Goal: Task Accomplishment & Management: Use online tool/utility

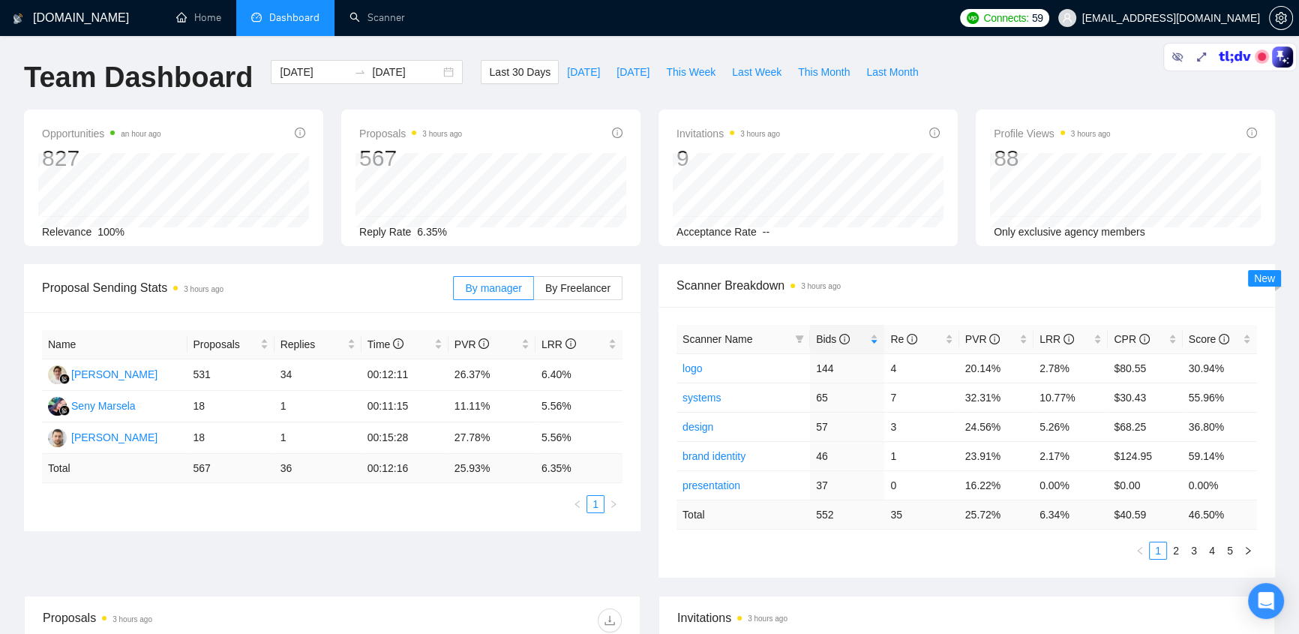
click at [1162, 18] on span "[EMAIL_ADDRESS][DOMAIN_NAME]" at bounding box center [1171, 18] width 178 height 0
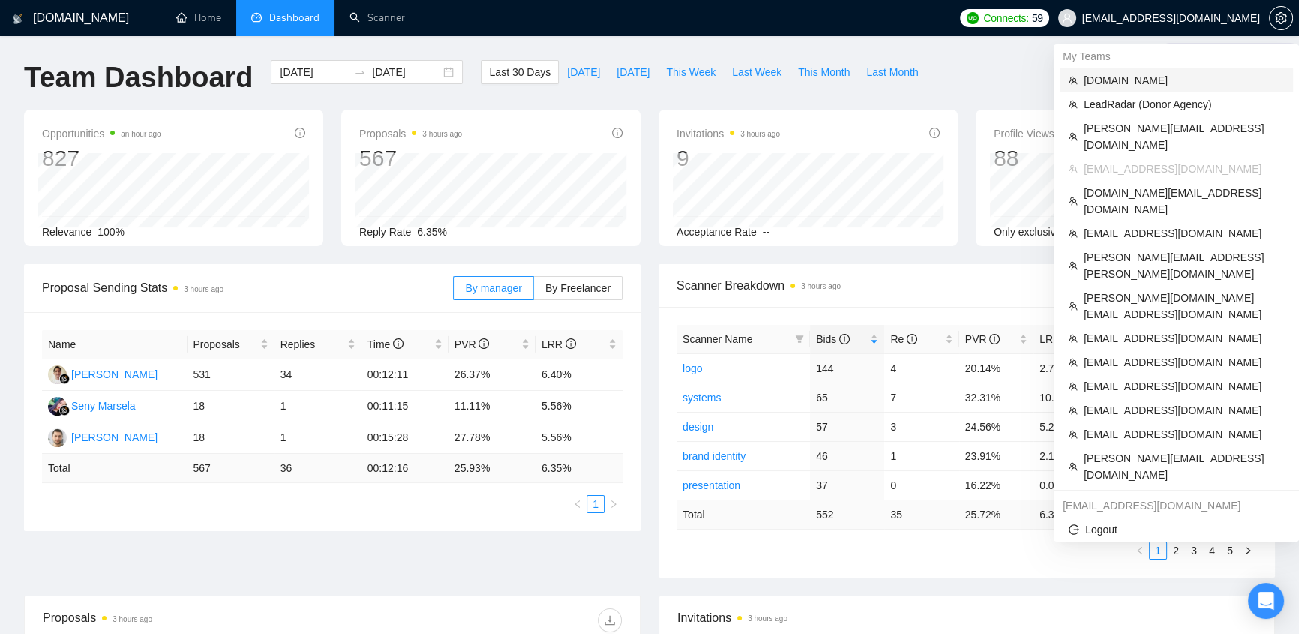
click at [1127, 76] on span "[DOMAIN_NAME]" at bounding box center [1183, 80] width 200 height 16
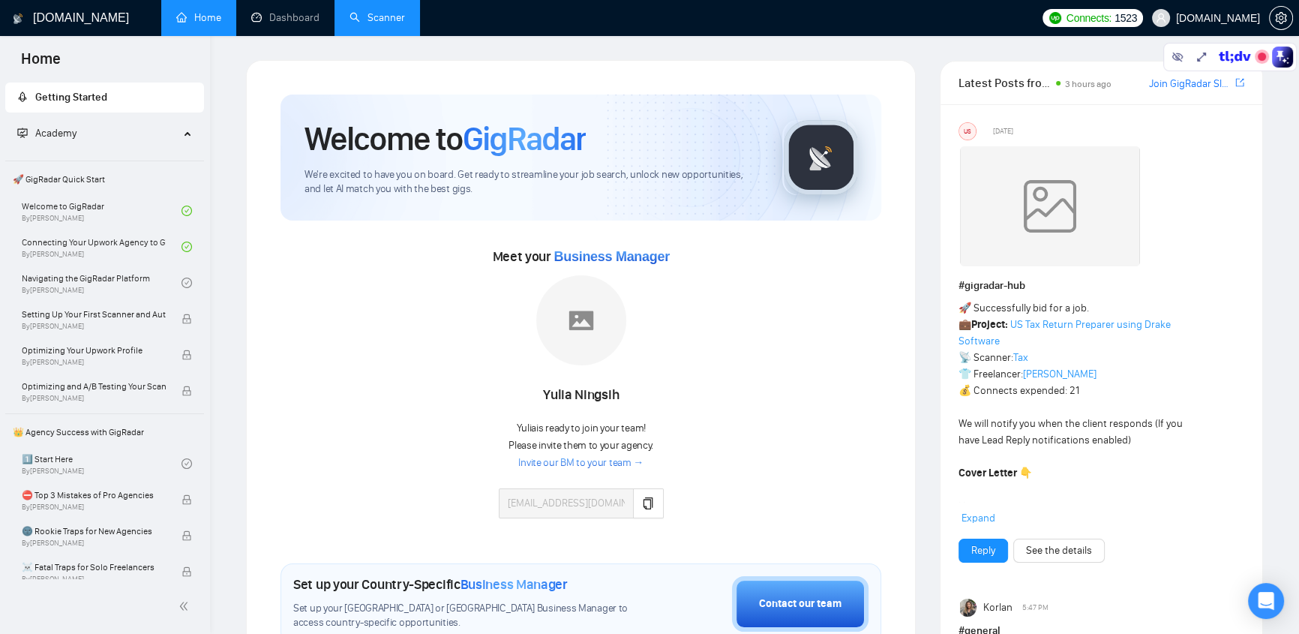
click at [373, 19] on link "Scanner" at bounding box center [376, 17] width 55 height 13
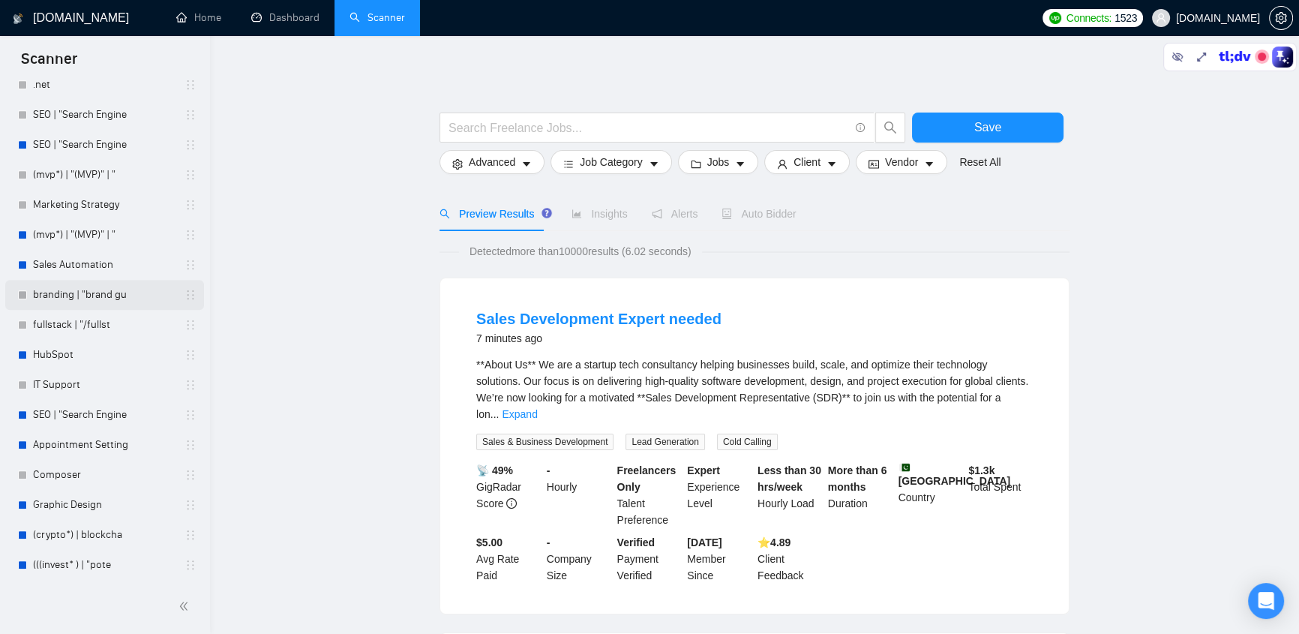
scroll to position [1272, 0]
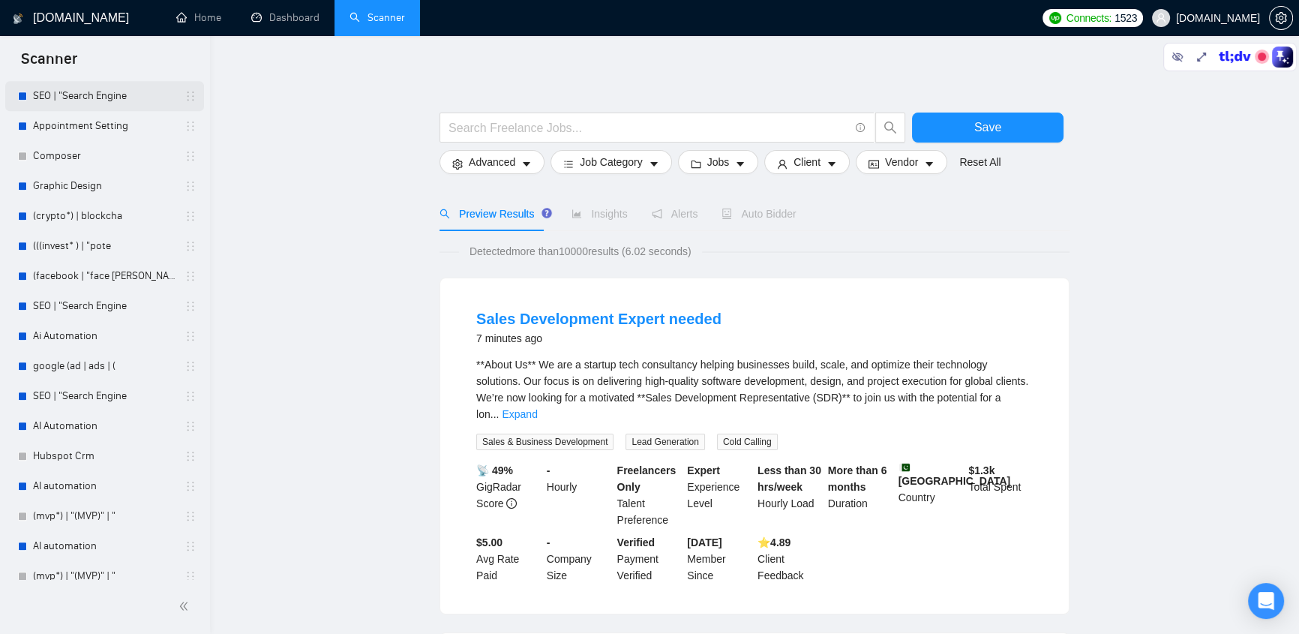
click at [94, 96] on link "SEO | "Search Engine" at bounding box center [104, 96] width 142 height 30
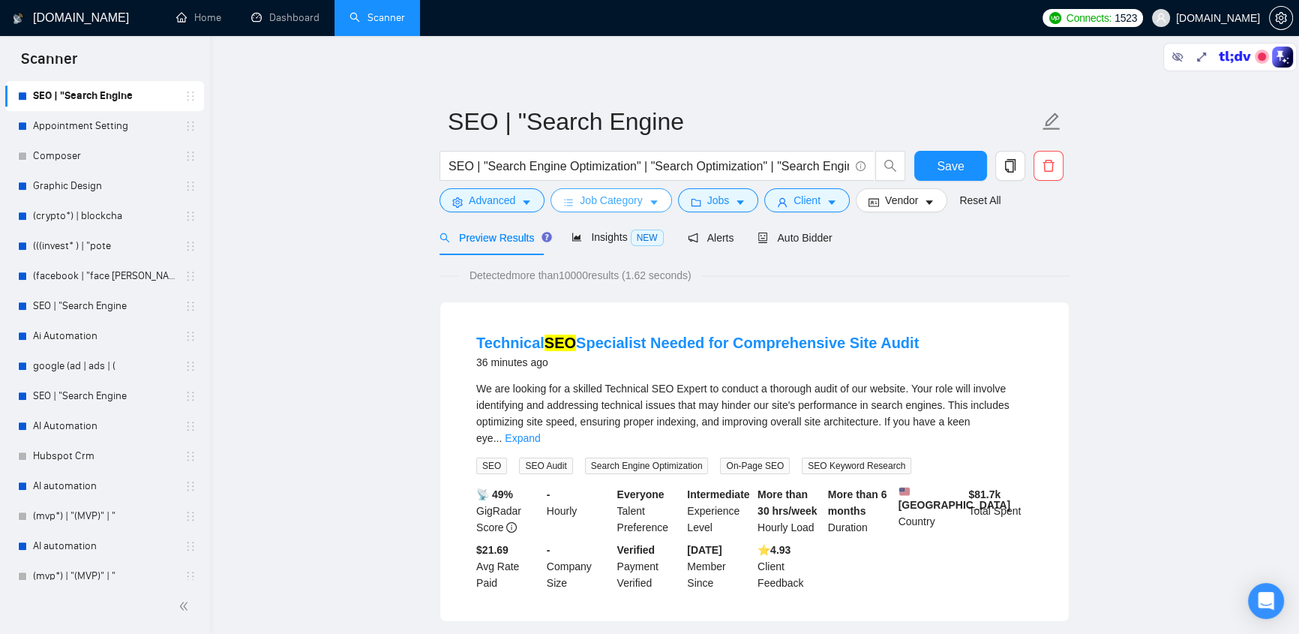
click at [614, 196] on span "Job Category" at bounding box center [611, 200] width 62 height 16
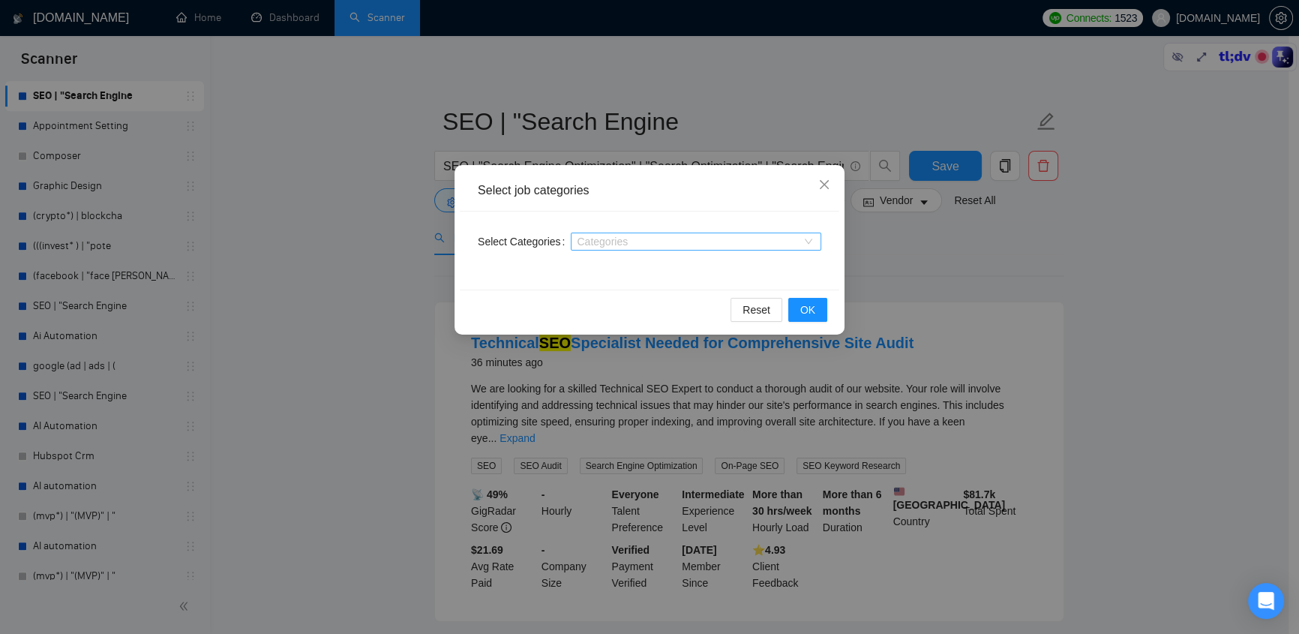
click at [627, 241] on div at bounding box center [688, 241] width 228 height 12
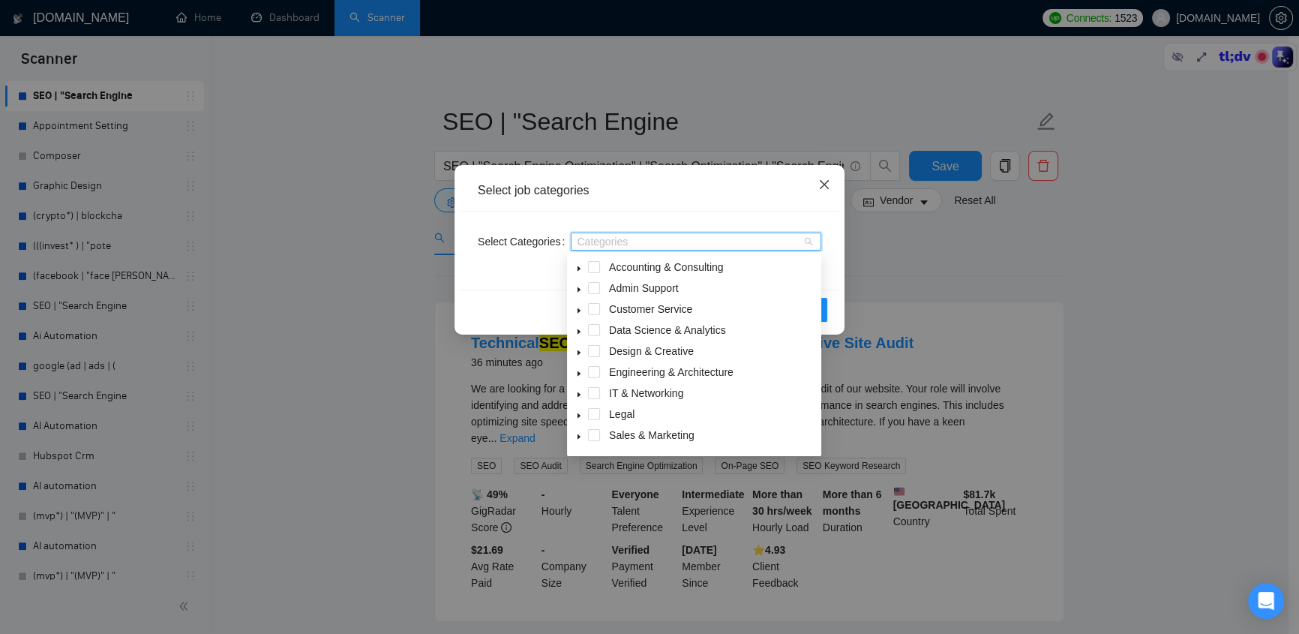
click at [819, 190] on icon "close" at bounding box center [824, 184] width 12 height 12
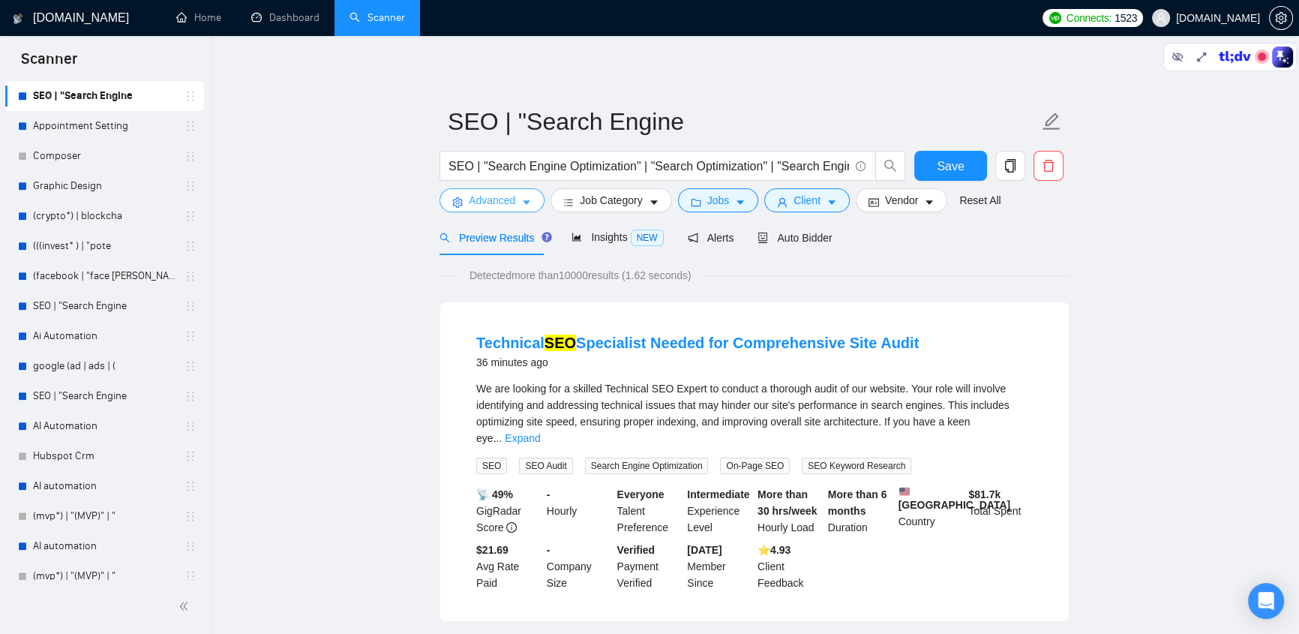
click at [496, 203] on span "Advanced" at bounding box center [492, 200] width 46 height 16
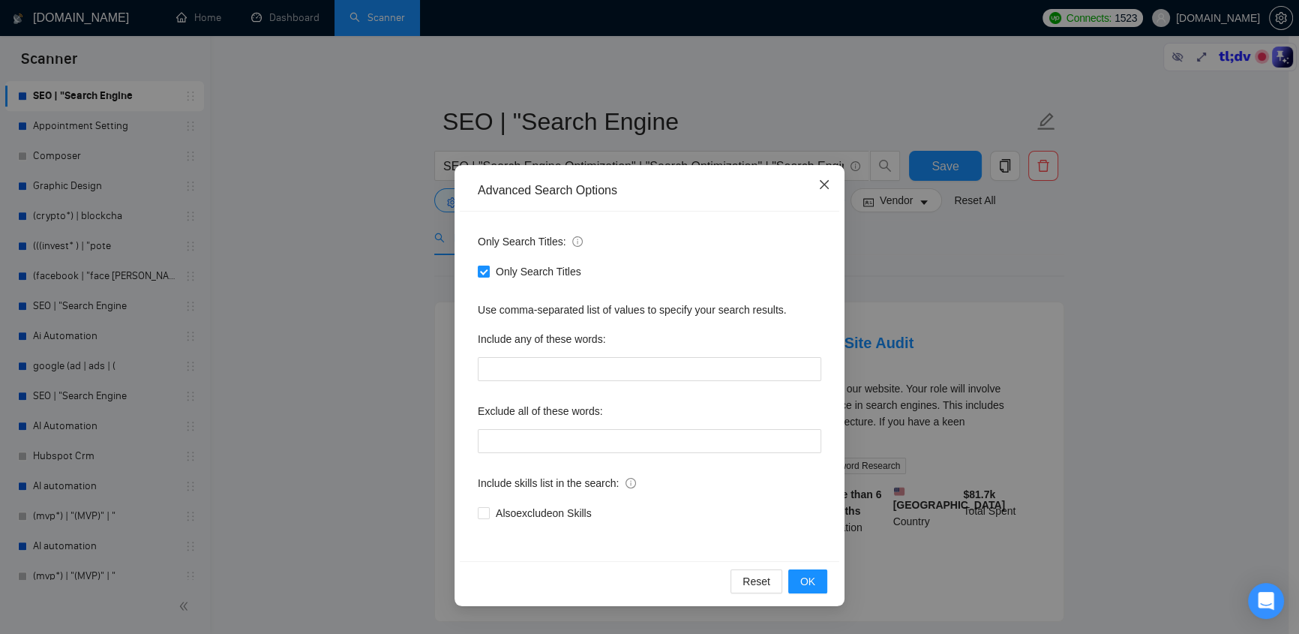
click at [819, 187] on icon "close" at bounding box center [824, 184] width 12 height 12
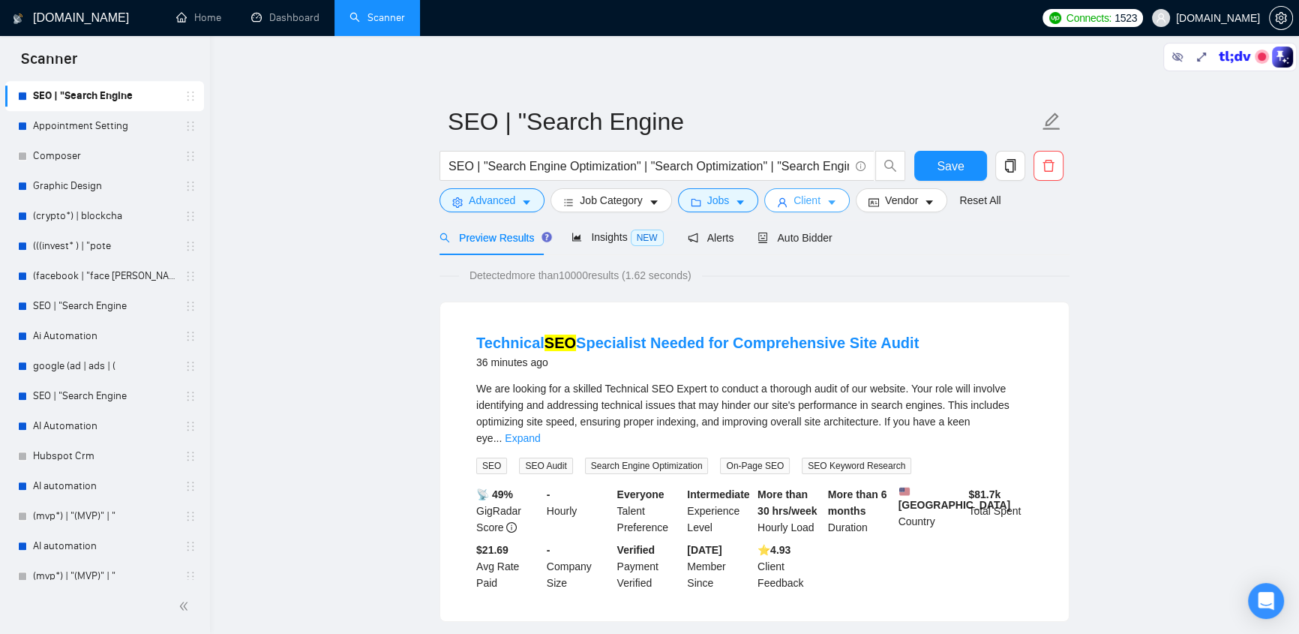
click at [815, 202] on button "Client" at bounding box center [806, 200] width 85 height 24
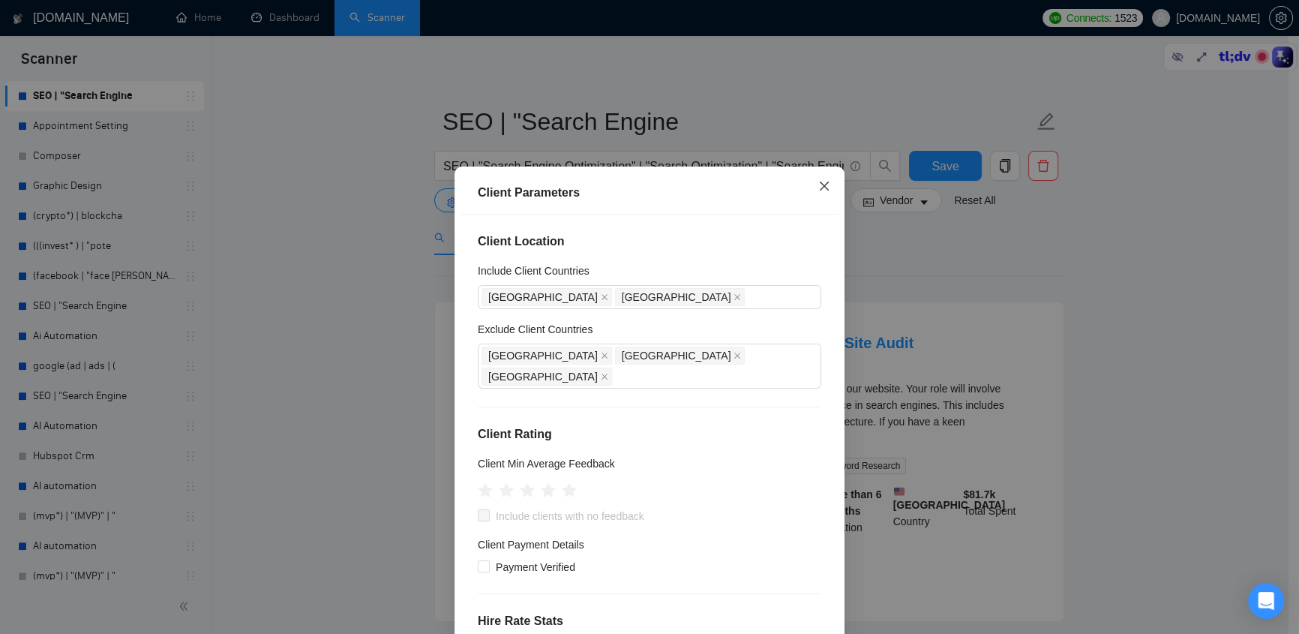
click at [810, 187] on span "Close" at bounding box center [824, 186] width 40 height 40
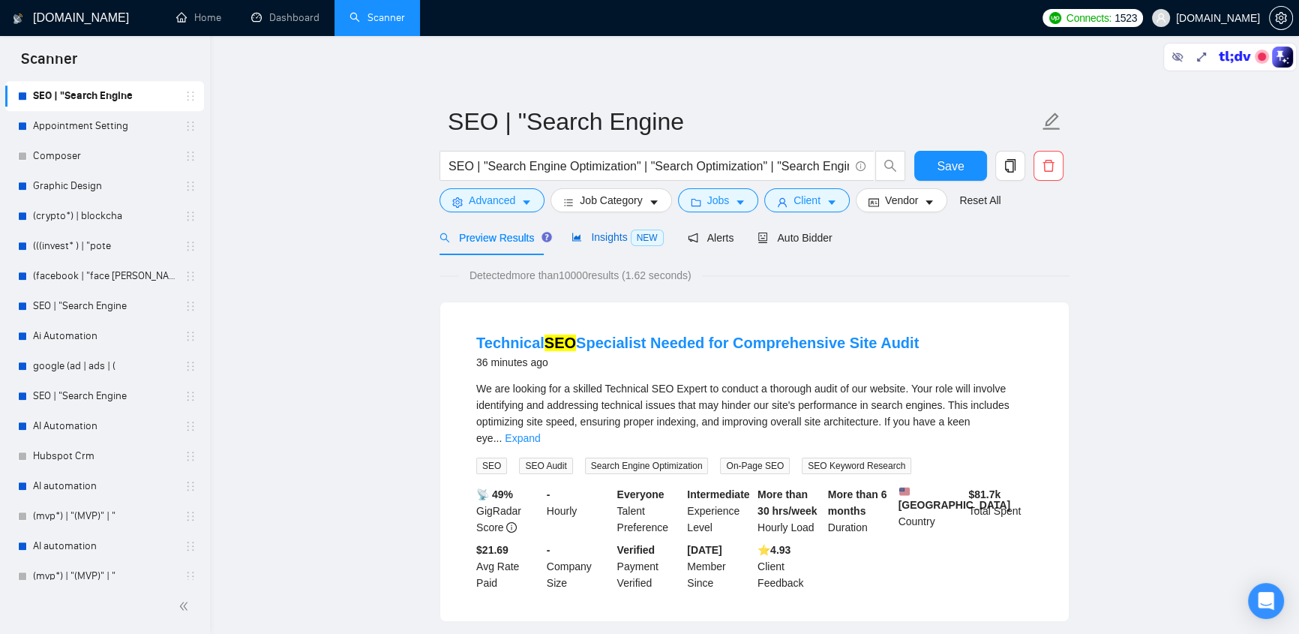
click at [578, 232] on span "Insights NEW" at bounding box center [616, 237] width 91 height 12
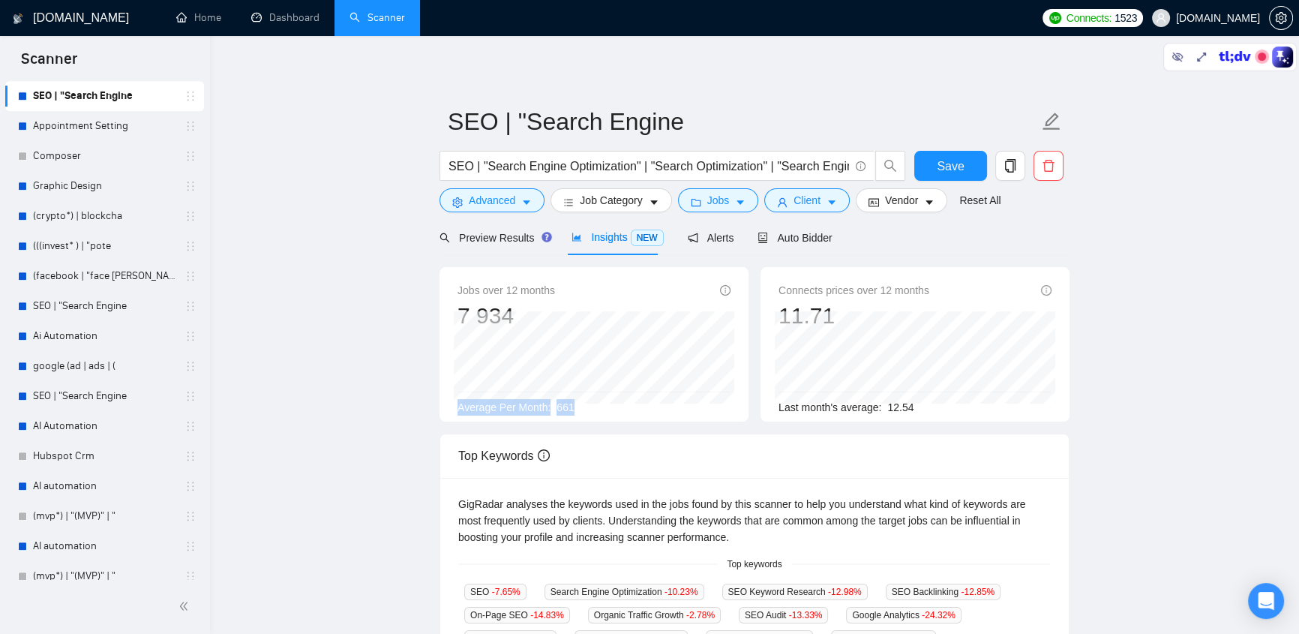
drag, startPoint x: 579, startPoint y: 406, endPoint x: 457, endPoint y: 402, distance: 122.3
click at [457, 402] on div "Average Per Month: 661" at bounding box center [593, 407] width 273 height 16
click at [577, 406] on div "Average Per Month: 661" at bounding box center [593, 407] width 273 height 16
drag, startPoint x: 580, startPoint y: 406, endPoint x: 457, endPoint y: 405, distance: 123.0
click at [457, 405] on div "Average Per Month: 661" at bounding box center [593, 407] width 273 height 16
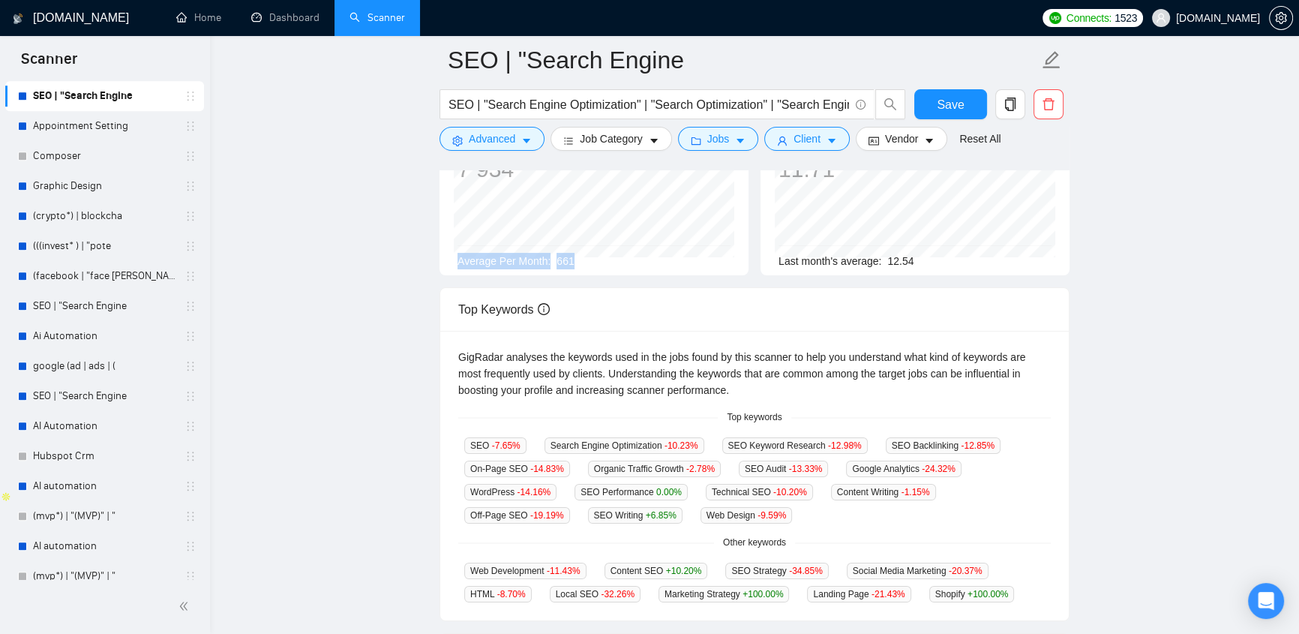
scroll to position [318, 0]
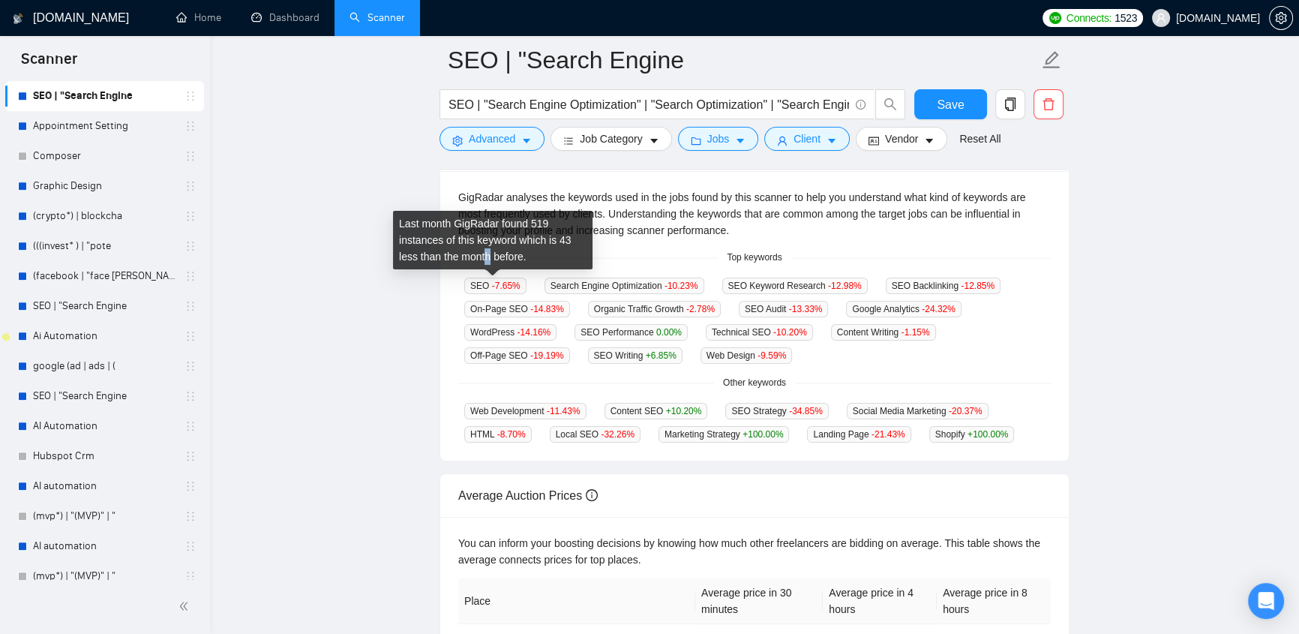
click at [487, 263] on div "Last month GigRadar found 519 instances of this keyword which is 43 less than t…" at bounding box center [492, 240] width 199 height 58
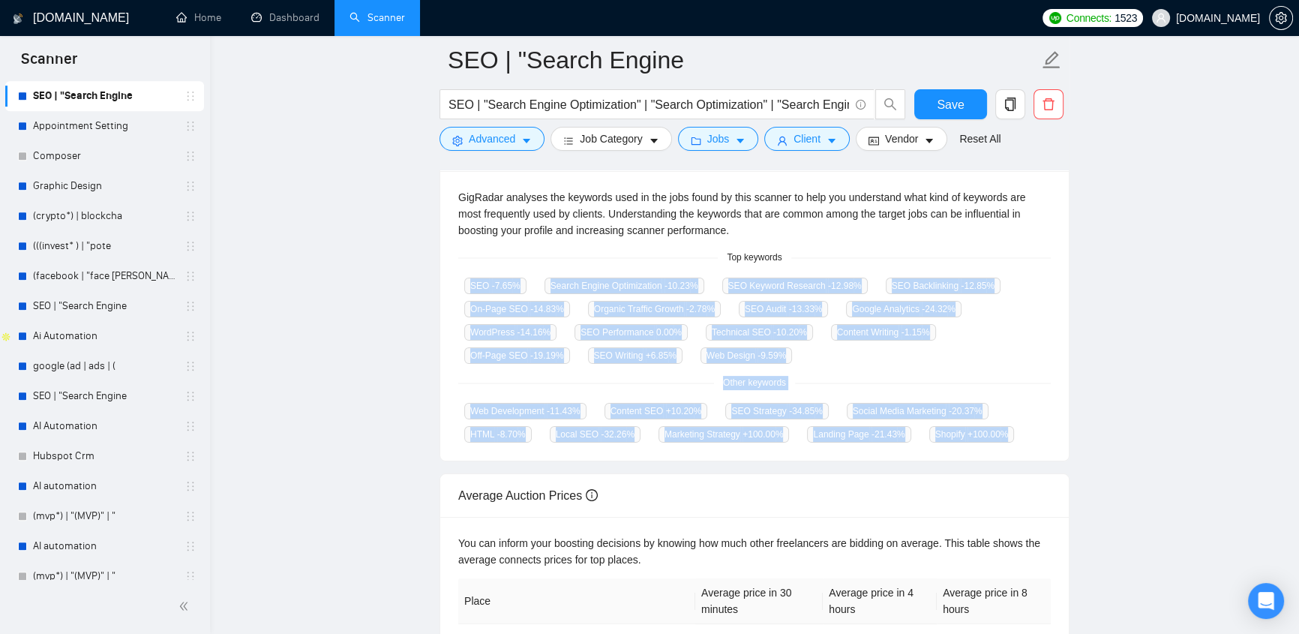
drag, startPoint x: 688, startPoint y: 267, endPoint x: 1062, endPoint y: 430, distance: 407.3
click at [1062, 430] on div "GigRadar analyses the keywords used in the jobs found by this scanner to help y…" at bounding box center [754, 315] width 628 height 289
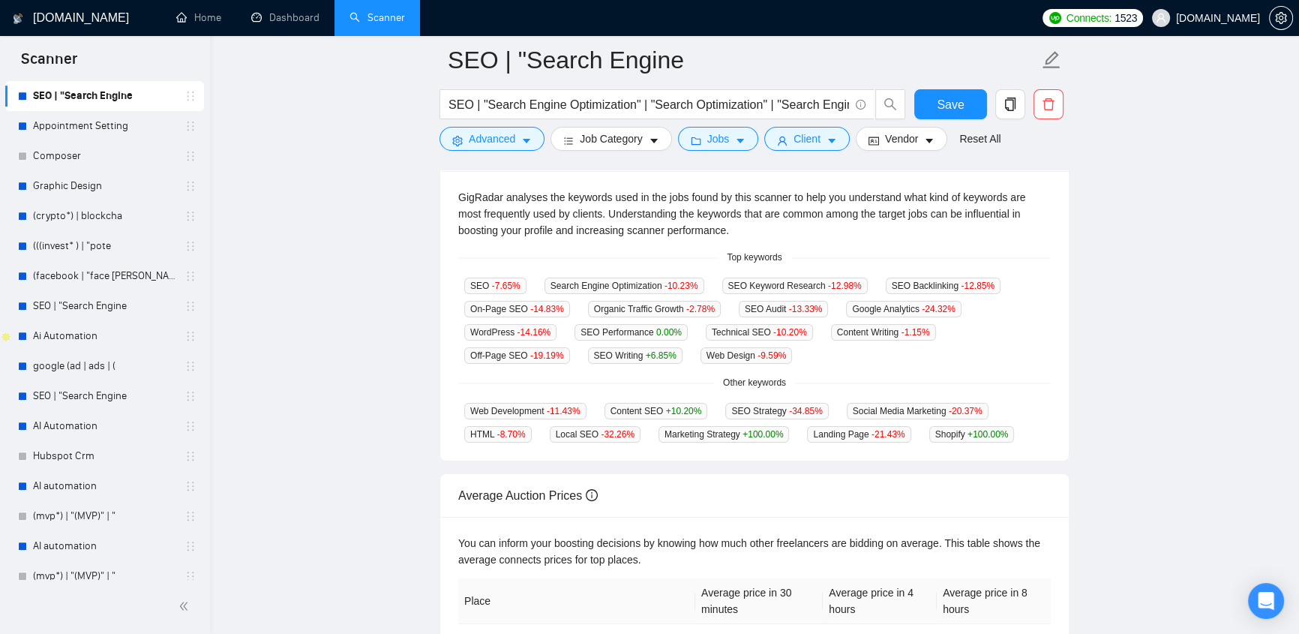
click at [1116, 397] on main "SEO | "Search Engine SEO | "Search Engine Optimization" | "Search Optimization"…" at bounding box center [754, 250] width 1041 height 1017
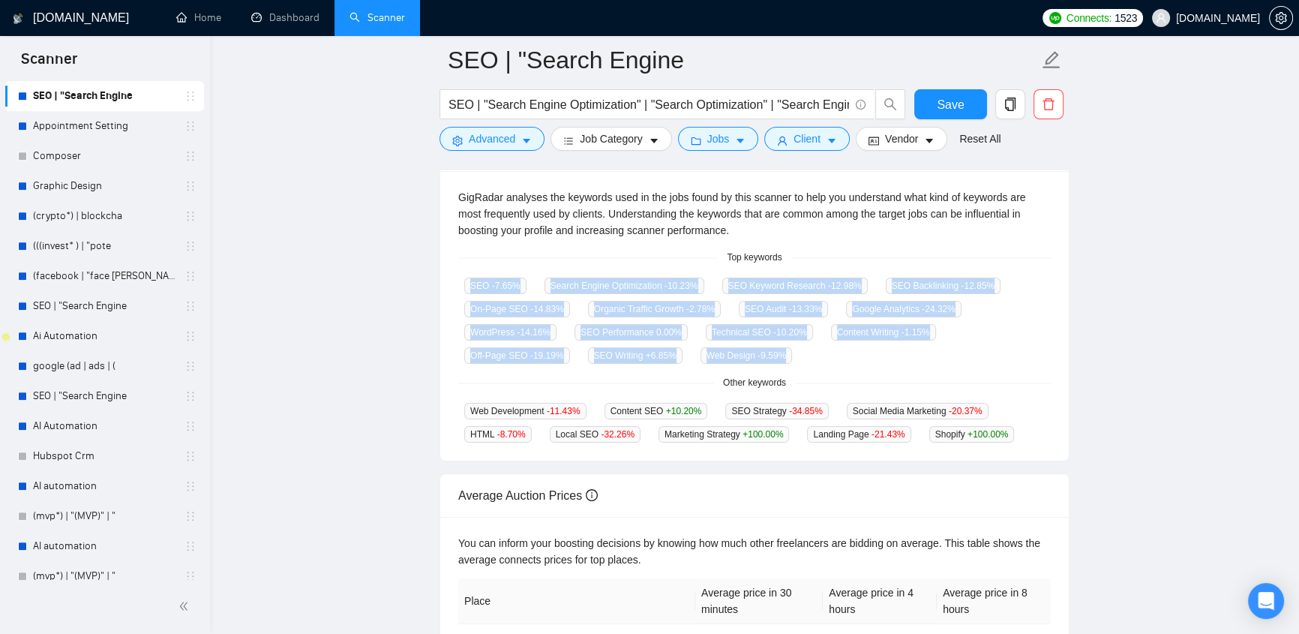
drag, startPoint x: 669, startPoint y: 360, endPoint x: 460, endPoint y: 270, distance: 227.7
click at [460, 270] on div "GigRadar analyses the keywords used in the jobs found by this scanner to help y…" at bounding box center [754, 315] width 628 height 289
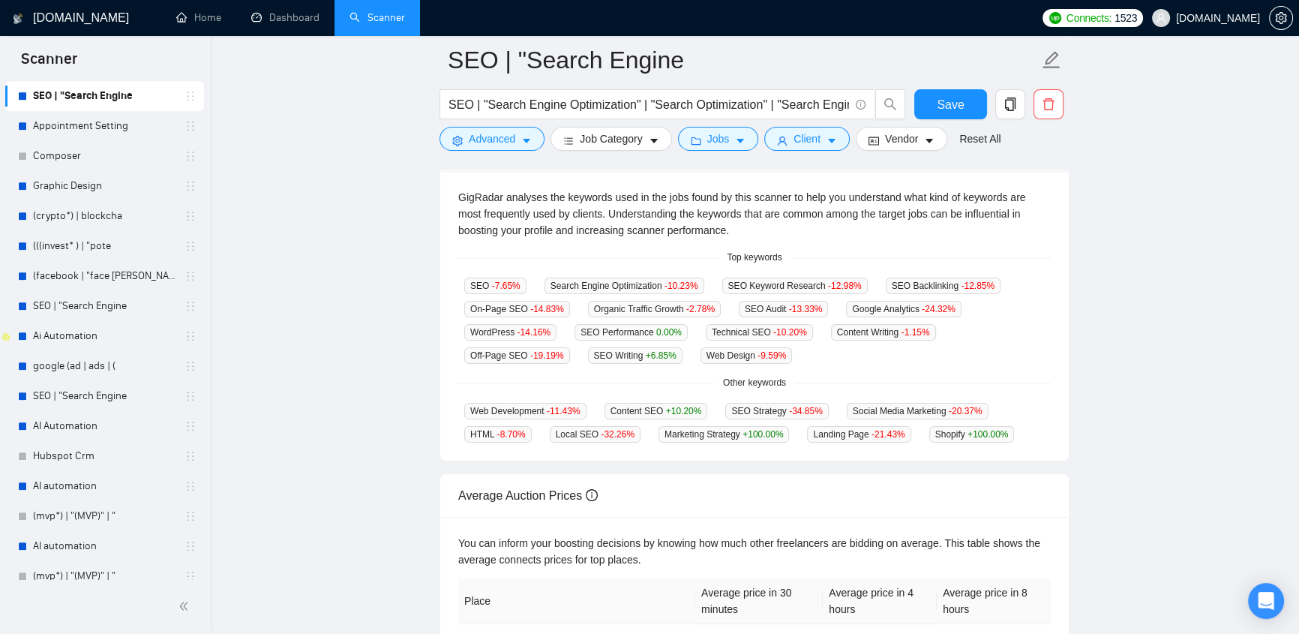
click at [855, 247] on div "GigRadar analyses the keywords used in the jobs found by this scanner to help y…" at bounding box center [754, 315] width 628 height 289
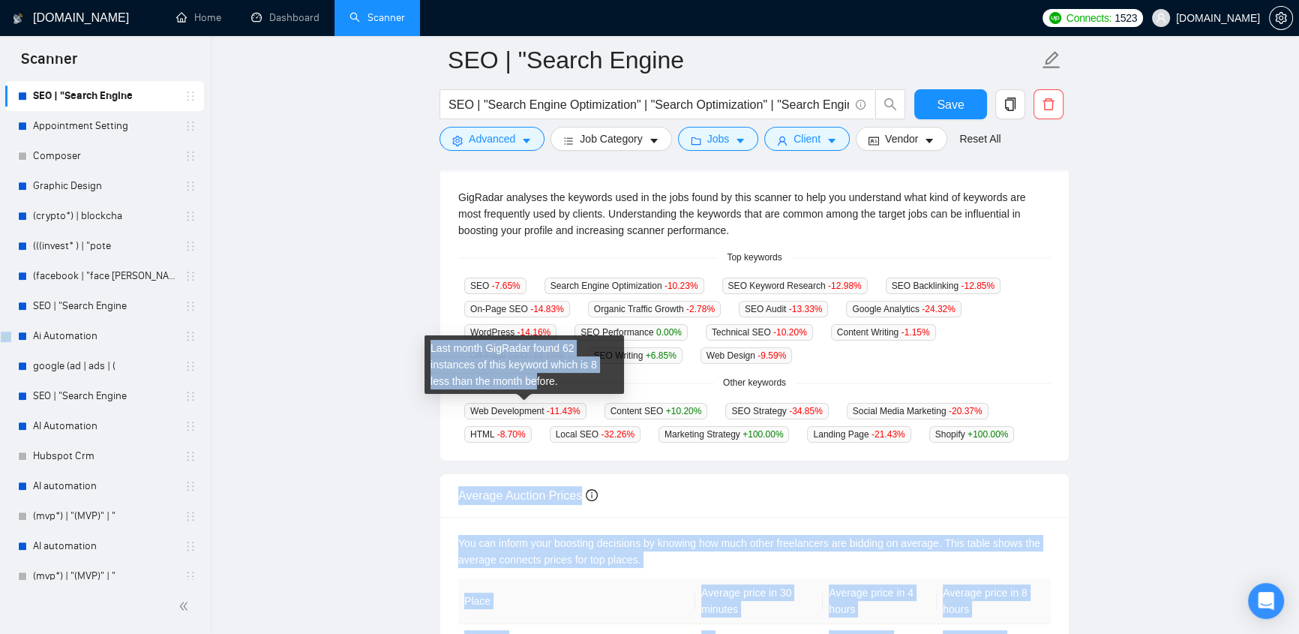
drag, startPoint x: 1032, startPoint y: 436, endPoint x: 750, endPoint y: 386, distance: 286.3
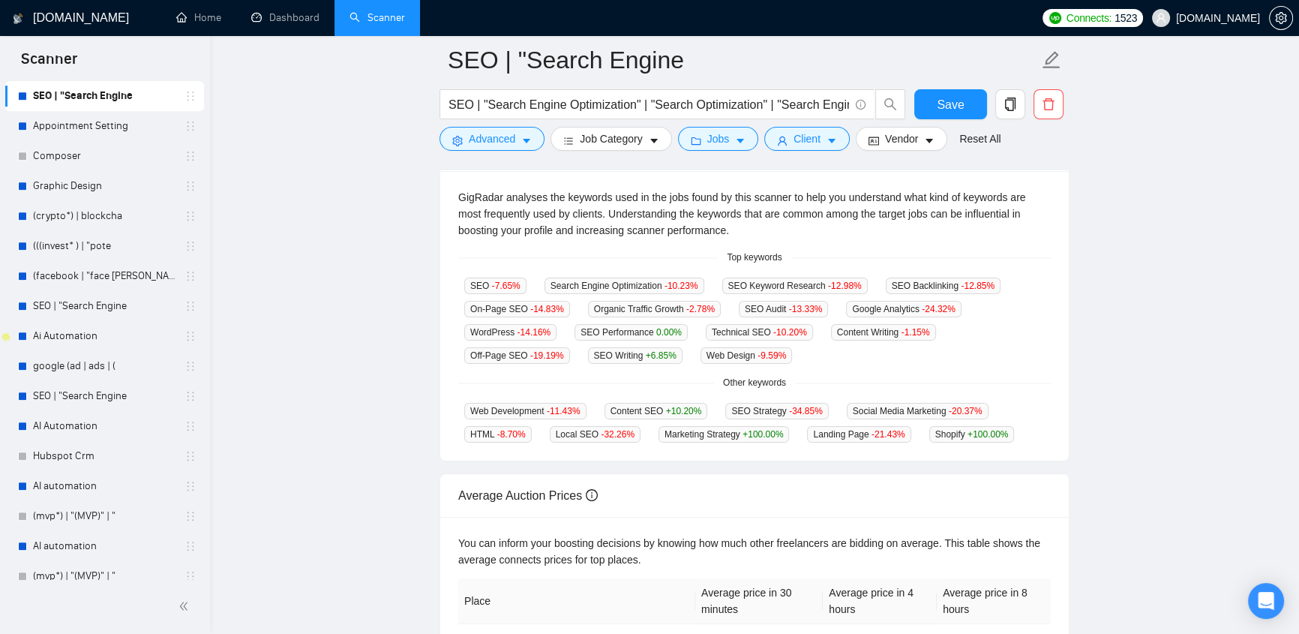
click at [1203, 310] on main "SEO | "Search Engine SEO | "Search Engine Optimization" | "Search Optimization"…" at bounding box center [754, 250] width 1041 height 1017
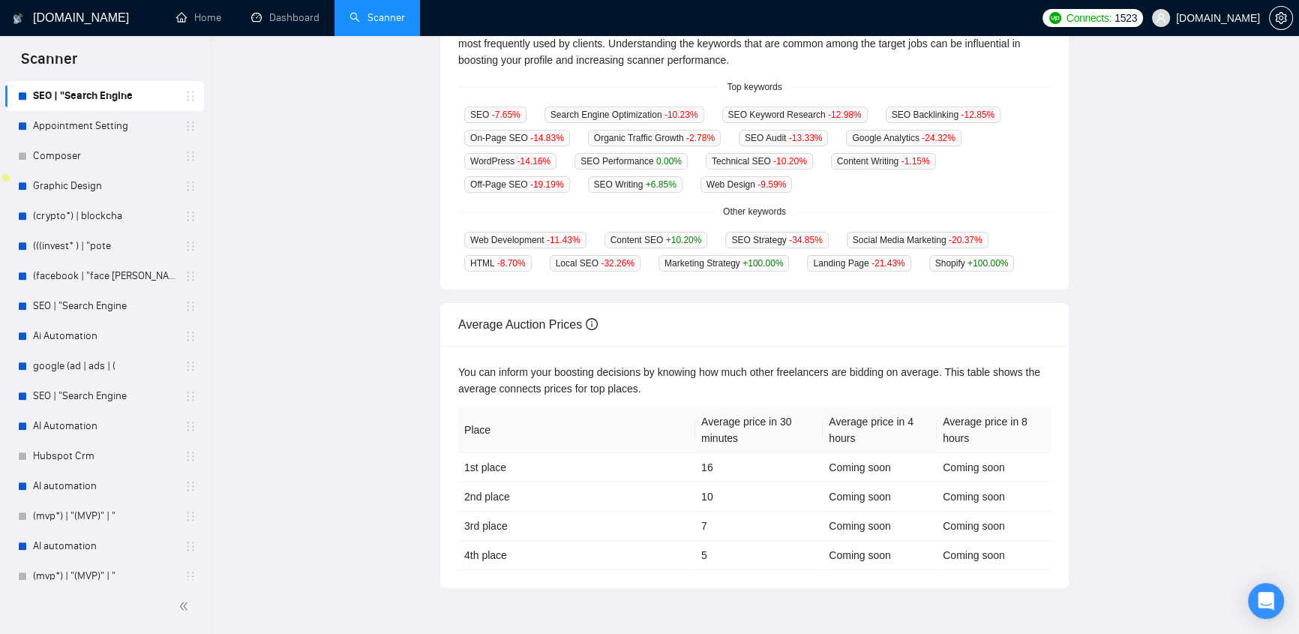
scroll to position [0, 0]
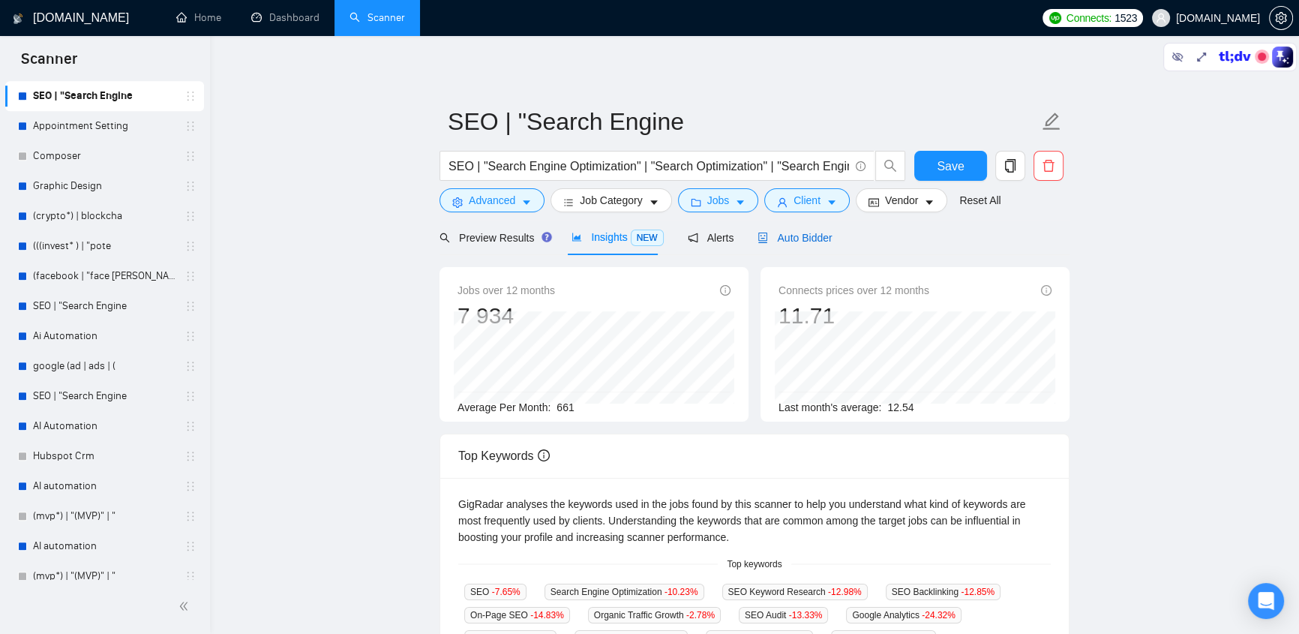
click at [808, 232] on span "Auto Bidder" at bounding box center [794, 238] width 74 height 12
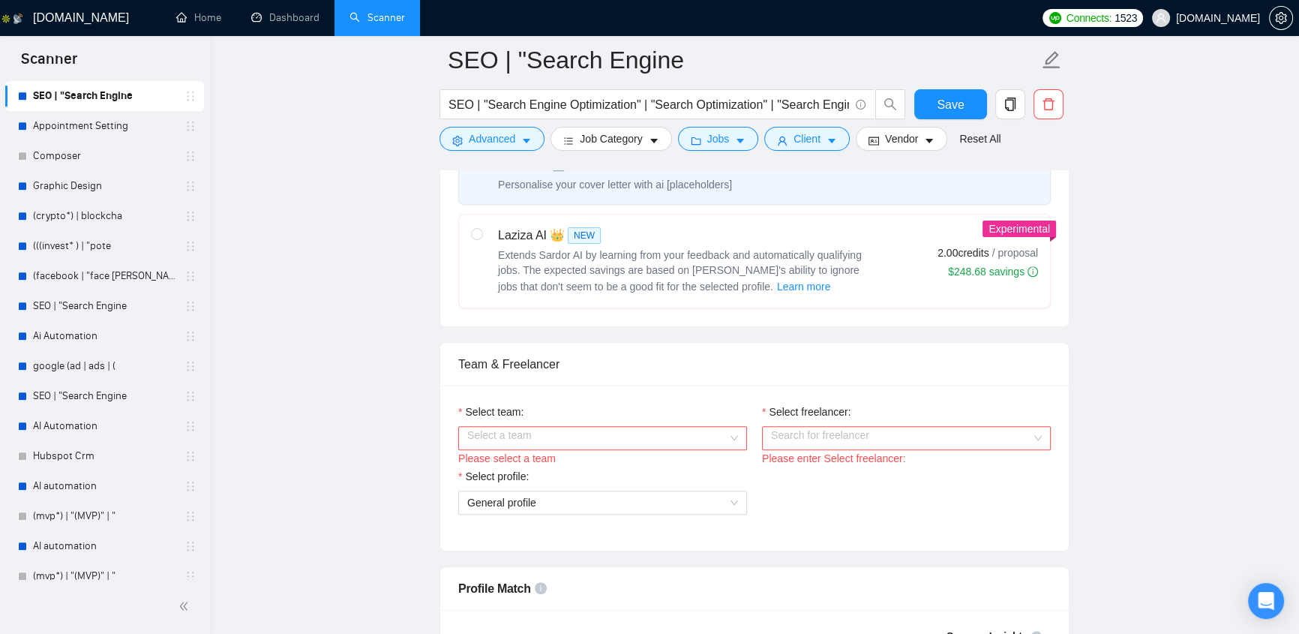
scroll to position [795, 0]
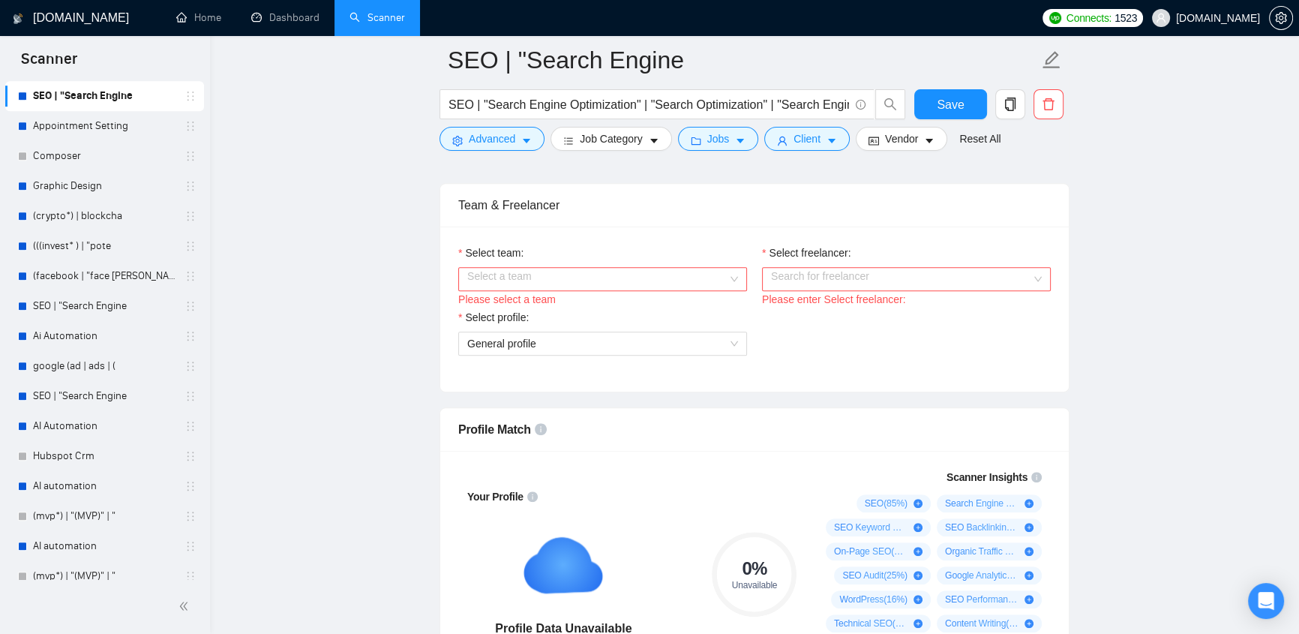
click at [666, 276] on input "Select team:" at bounding box center [597, 279] width 260 height 22
click at [904, 277] on input "Select freelancer:" at bounding box center [901, 279] width 260 height 22
click at [533, 333] on span "General profile" at bounding box center [602, 343] width 271 height 22
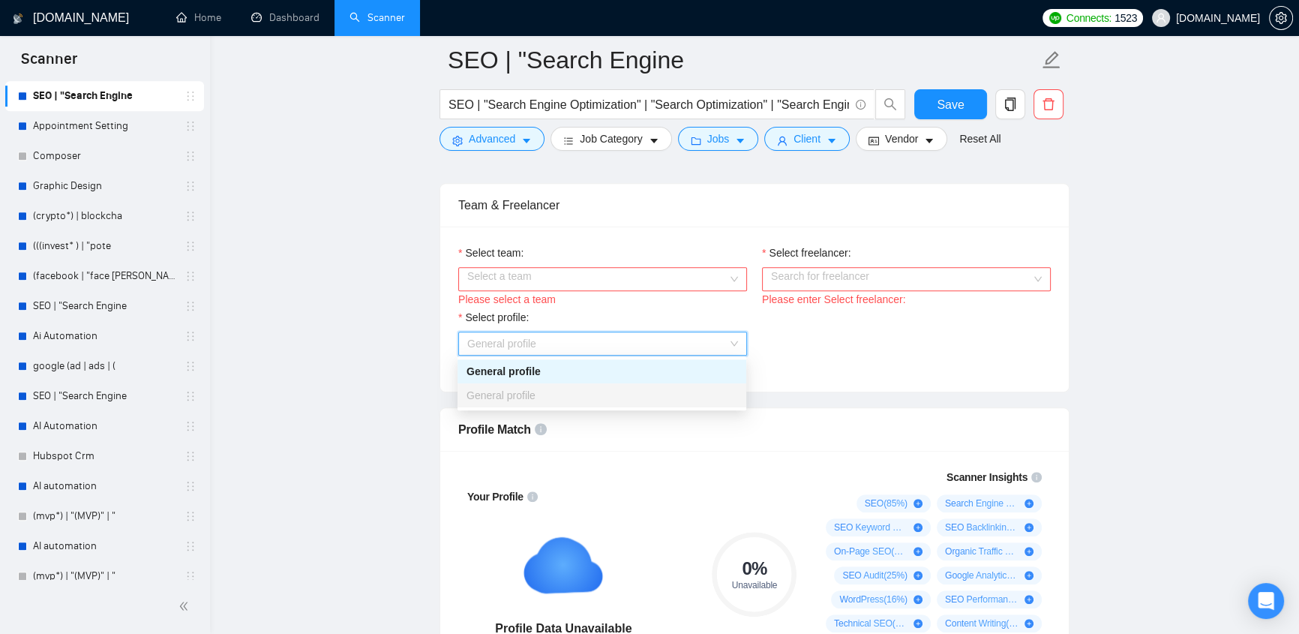
click at [852, 361] on div "Select profile: General profile" at bounding box center [754, 341] width 607 height 64
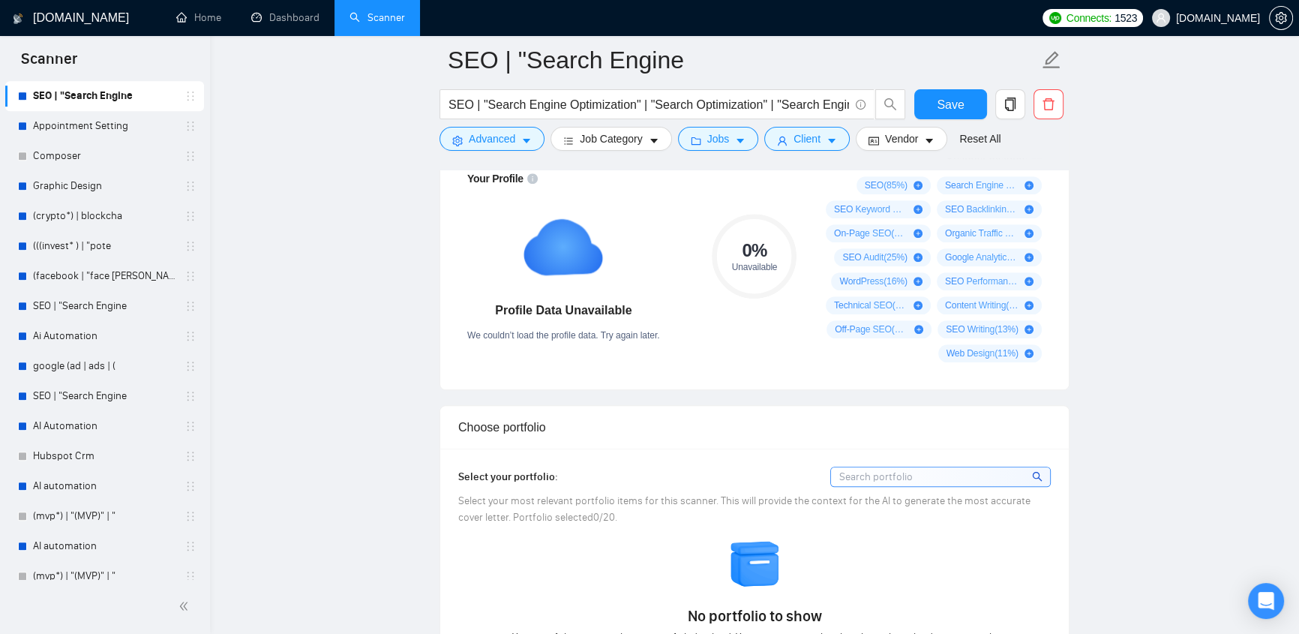
scroll to position [1589, 0]
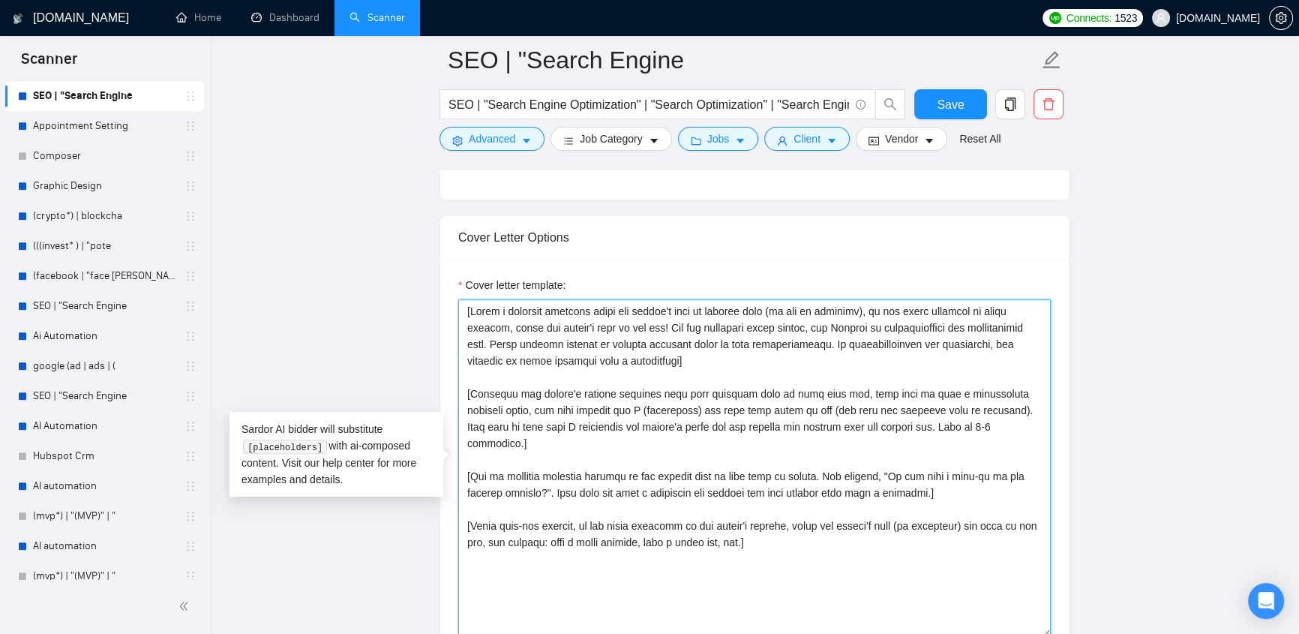
drag, startPoint x: 771, startPoint y: 528, endPoint x: 461, endPoint y: 298, distance: 386.4
click at [461, 299] on textarea "Cover letter template:" at bounding box center [754, 467] width 592 height 337
click at [699, 361] on textarea "Cover letter template:" at bounding box center [754, 467] width 592 height 337
drag, startPoint x: 464, startPoint y: 307, endPoint x: 927, endPoint y: 550, distance: 522.5
click at [927, 550] on textarea "Cover letter template:" at bounding box center [754, 467] width 592 height 337
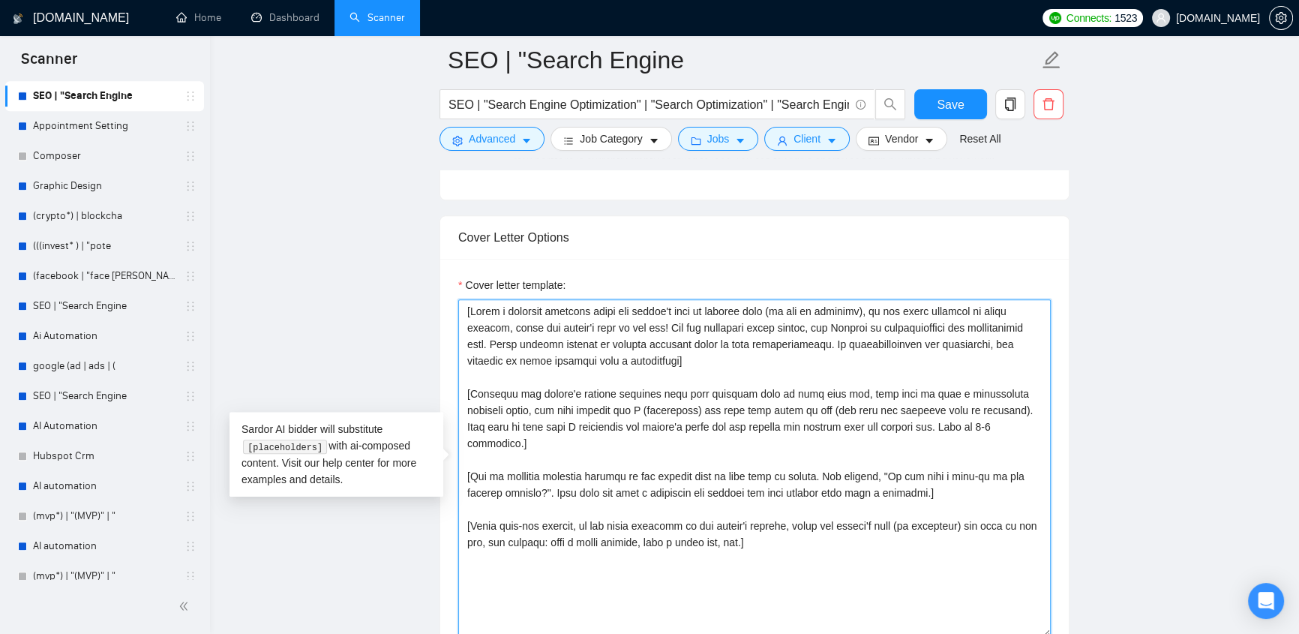
click at [916, 548] on textarea "Cover letter template:" at bounding box center [754, 467] width 592 height 337
drag, startPoint x: 759, startPoint y: 522, endPoint x: 421, endPoint y: 289, distance: 410.7
click at [421, 289] on main "SEO | "Search Engine SEO | "Search Engine Optimization" | "Search Optimization"…" at bounding box center [754, 493] width 1041 height 4044
click at [740, 375] on textarea "Cover letter template:" at bounding box center [754, 467] width 592 height 337
drag, startPoint x: 767, startPoint y: 528, endPoint x: 465, endPoint y: 304, distance: 376.2
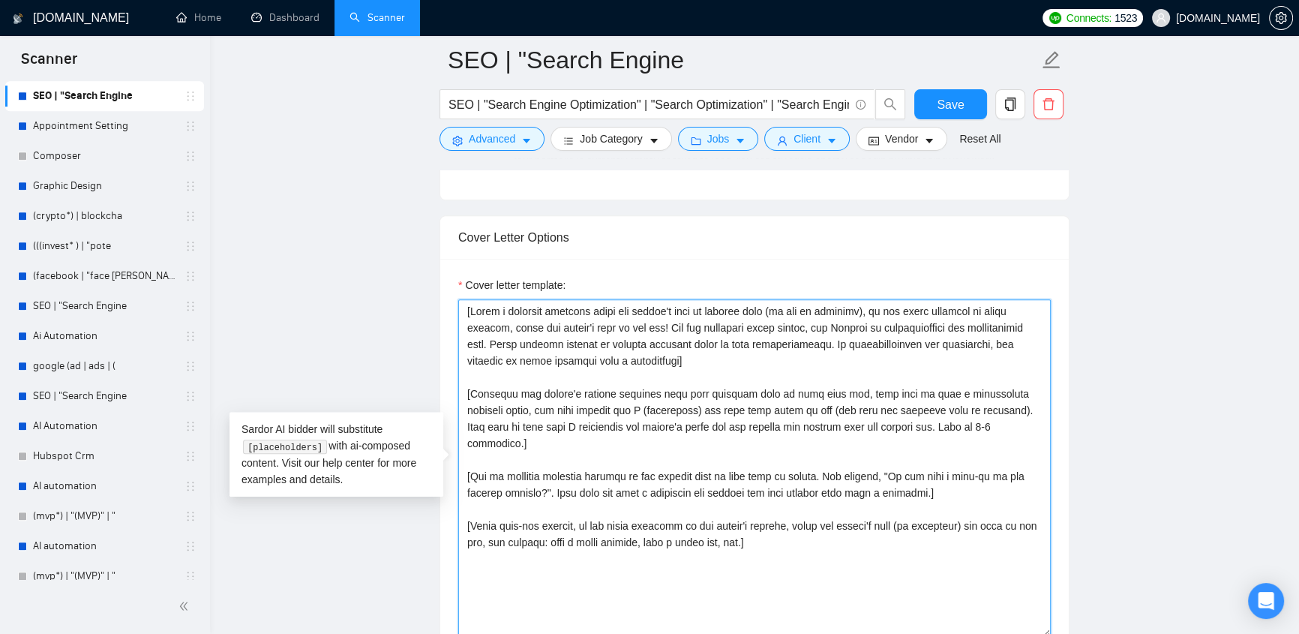
click at [465, 304] on textarea "Cover letter template:" at bounding box center [754, 467] width 592 height 337
click at [504, 372] on textarea "Cover letter template:" at bounding box center [754, 467] width 592 height 337
drag, startPoint x: 472, startPoint y: 372, endPoint x: 834, endPoint y: 380, distance: 363.0
click at [834, 380] on textarea "Cover letter template:" at bounding box center [754, 467] width 592 height 337
click at [810, 370] on textarea "Cover letter template:" at bounding box center [754, 467] width 592 height 337
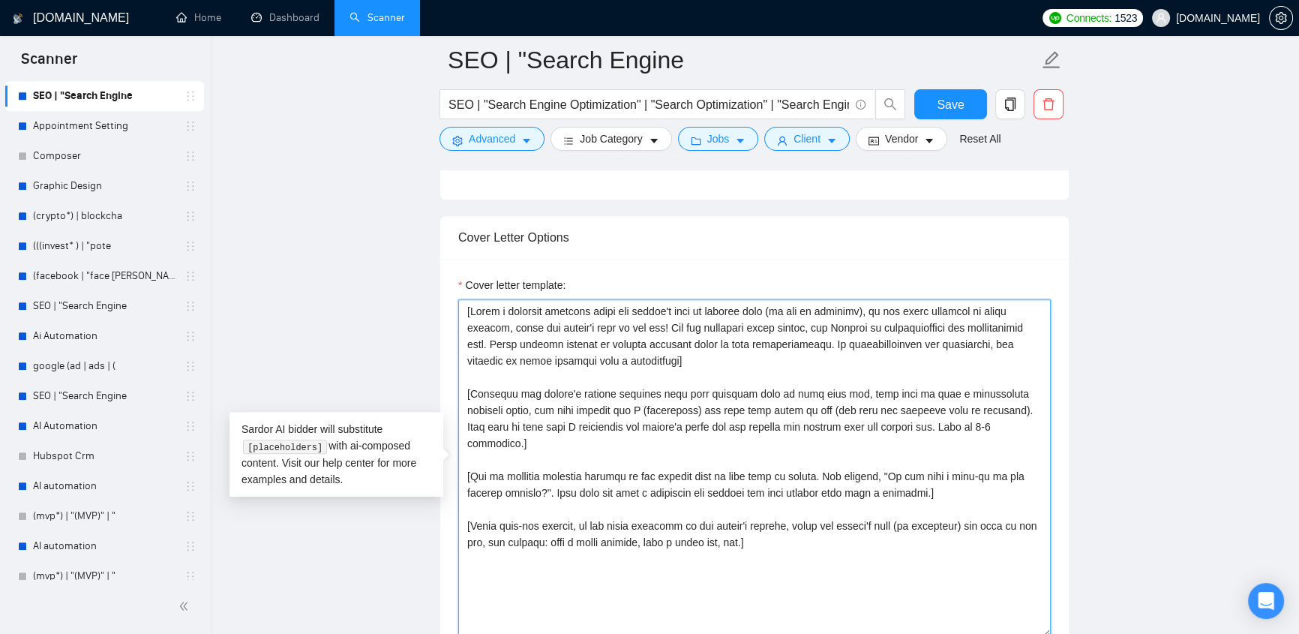
drag, startPoint x: 766, startPoint y: 523, endPoint x: 460, endPoint y: 300, distance: 378.8
click at [460, 300] on textarea "Cover letter template:" at bounding box center [754, 467] width 592 height 337
click at [803, 576] on textarea "Cover letter template:" at bounding box center [754, 467] width 592 height 337
drag, startPoint x: 758, startPoint y: 526, endPoint x: 442, endPoint y: 301, distance: 387.1
click at [442, 301] on div "Cover letter template:" at bounding box center [754, 466] width 628 height 414
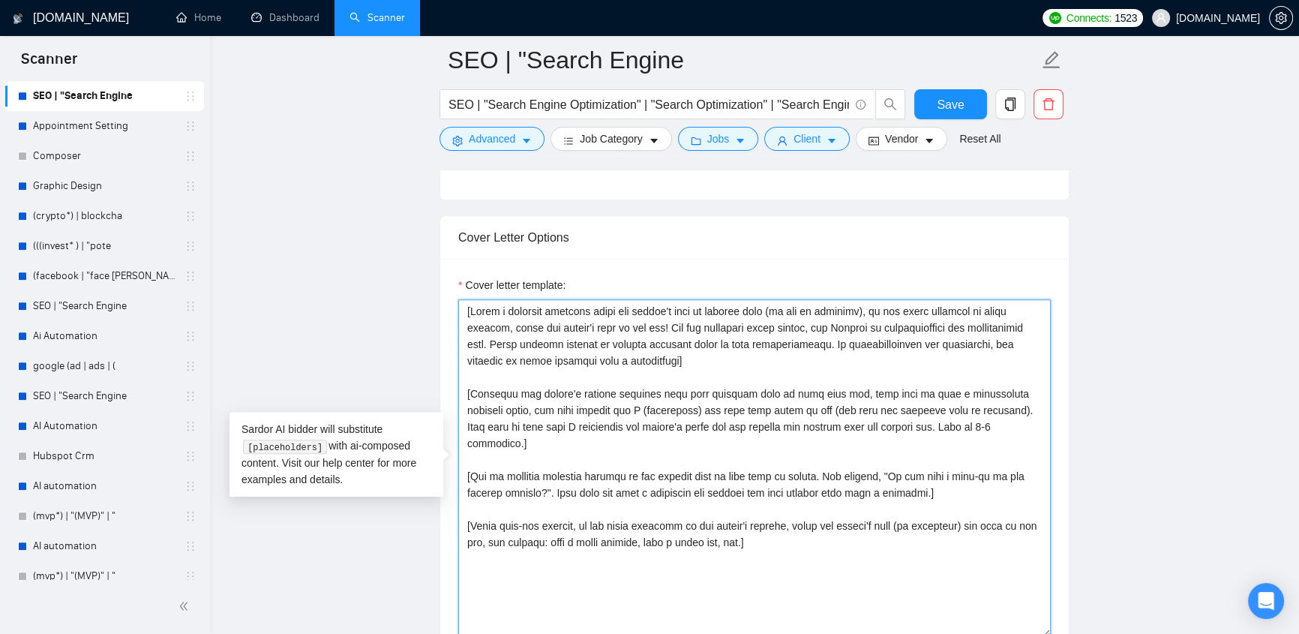
click at [508, 315] on textarea "Cover letter template:" at bounding box center [754, 467] width 592 height 337
drag, startPoint x: 481, startPoint y: 310, endPoint x: 825, endPoint y: 315, distance: 344.9
click at [825, 315] on textarea "Cover letter template:" at bounding box center [754, 467] width 592 height 337
click at [760, 405] on textarea "Cover letter template:" at bounding box center [754, 467] width 592 height 337
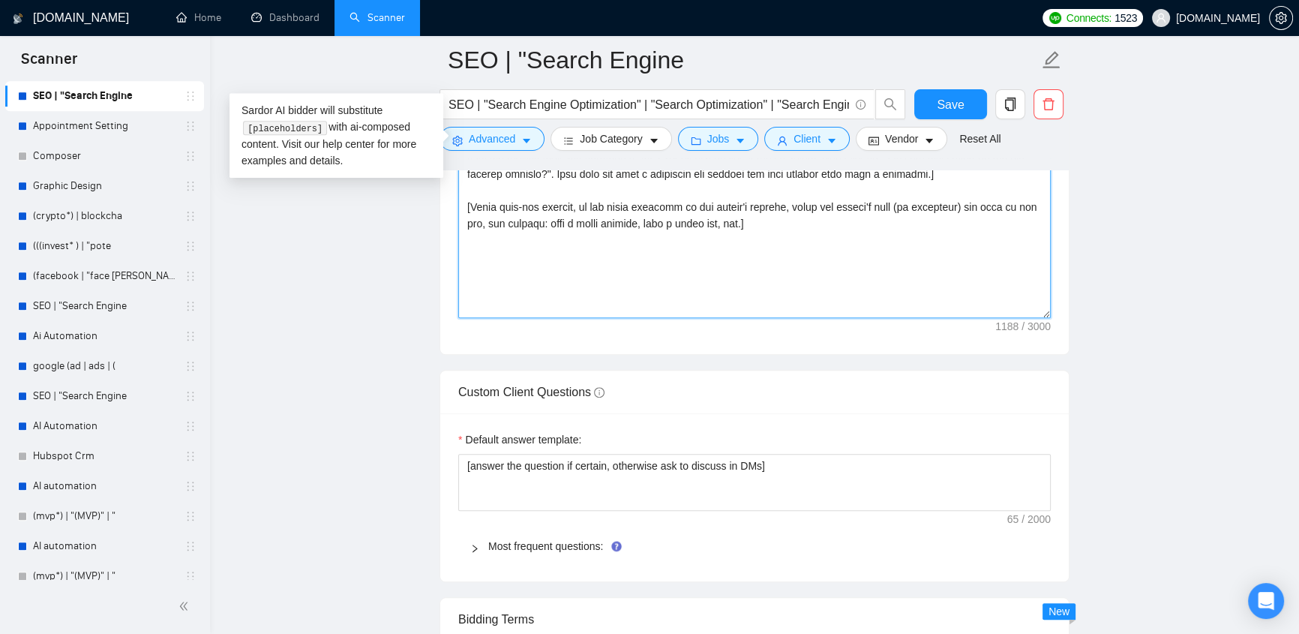
scroll to position [2067, 0]
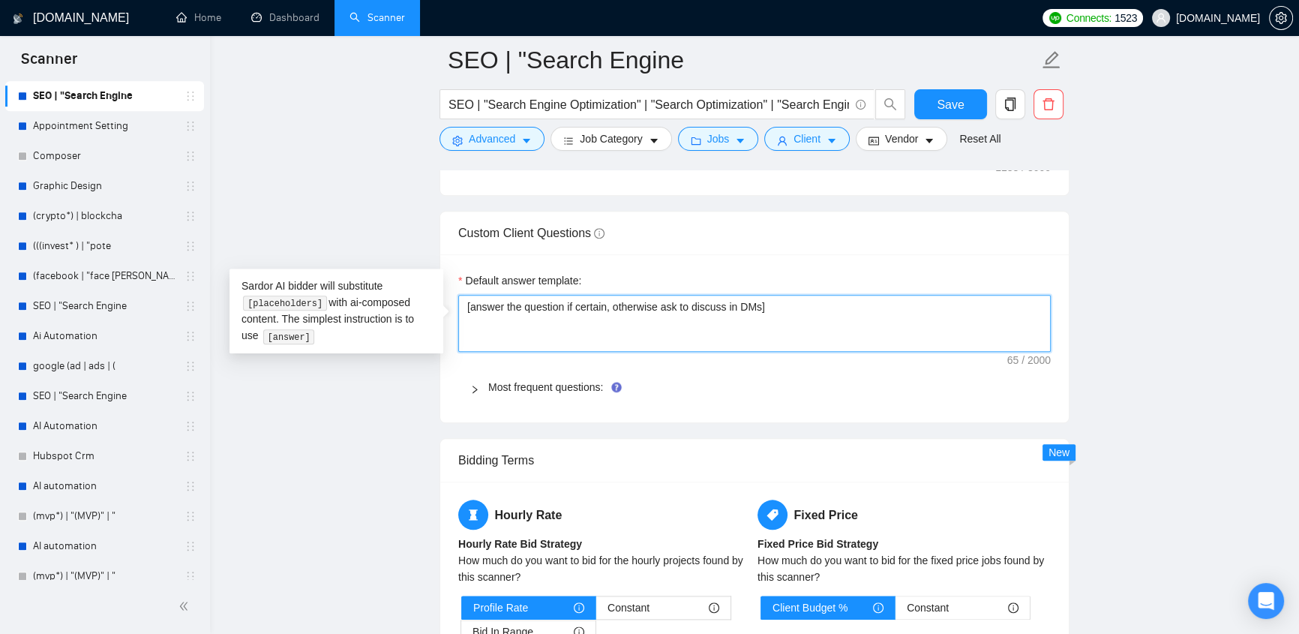
drag, startPoint x: 648, startPoint y: 297, endPoint x: 455, endPoint y: 289, distance: 192.9
click at [455, 289] on div "Default answer template: [answer the question if certain, otherwise ask to disc…" at bounding box center [754, 338] width 628 height 168
click at [486, 384] on div at bounding box center [479, 387] width 18 height 16
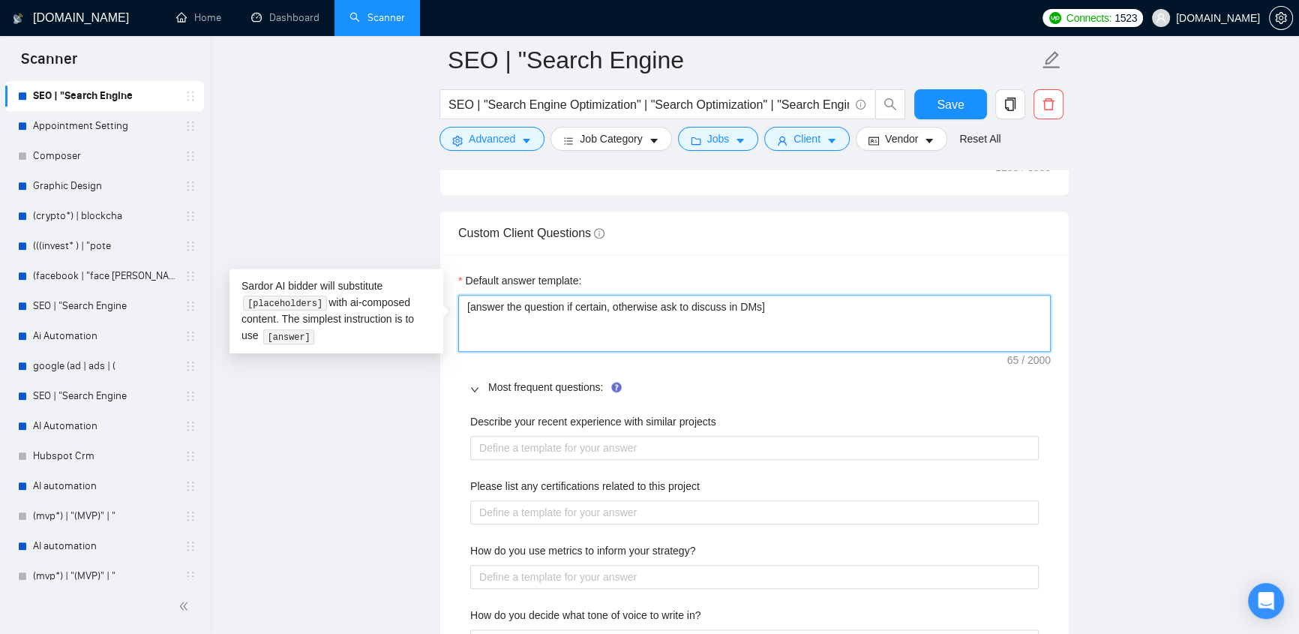
drag, startPoint x: 805, startPoint y: 307, endPoint x: 456, endPoint y: 306, distance: 349.4
click at [1196, 309] on main "SEO | "Search Engine SEO | "Search Engine Optimization" | "Search Optimization"…" at bounding box center [754, 346] width 1041 height 4707
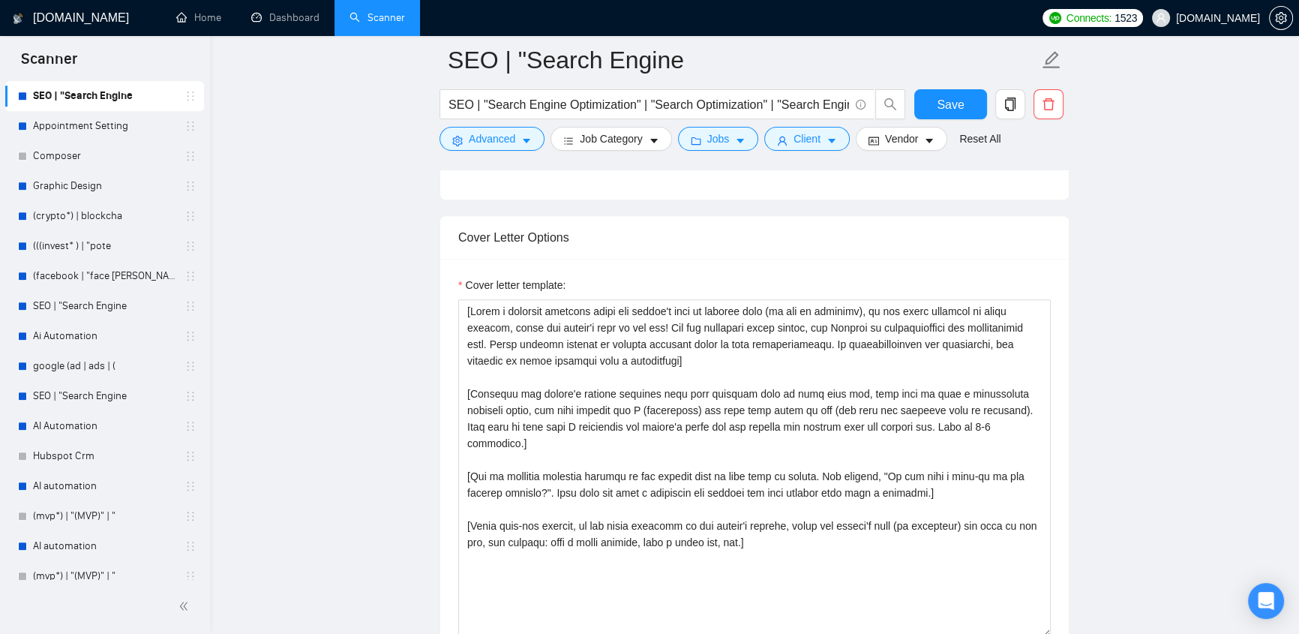
scroll to position [1908, 0]
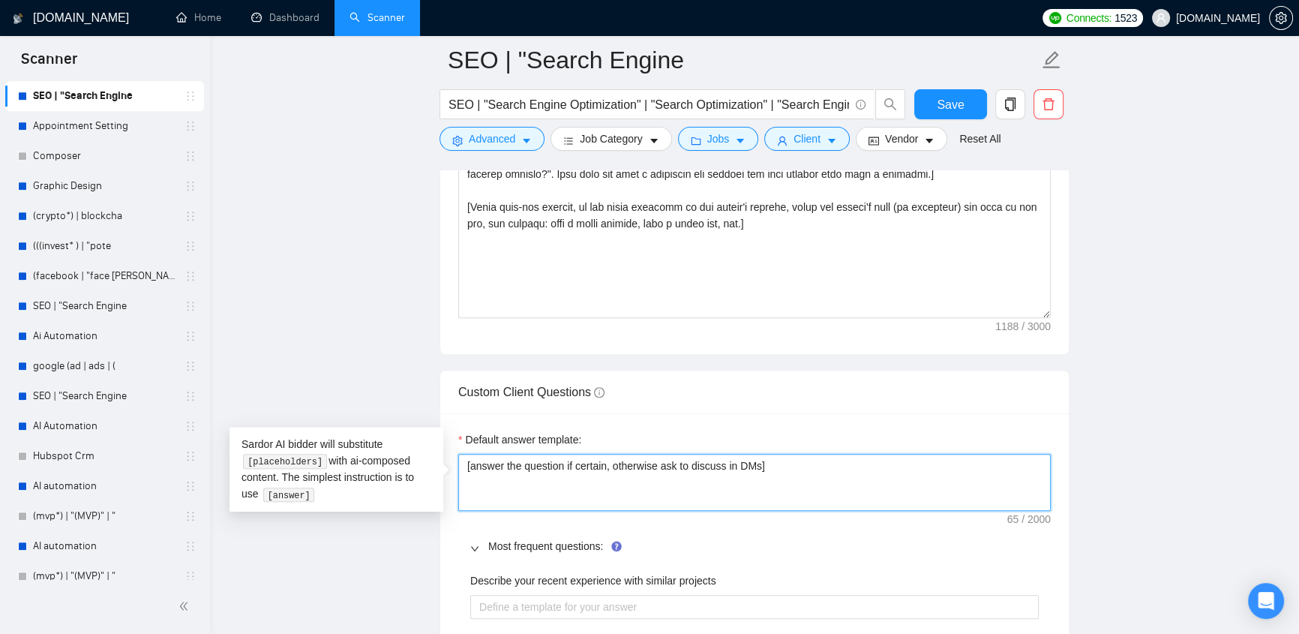
drag, startPoint x: 783, startPoint y: 465, endPoint x: 438, endPoint y: 437, distance: 346.0
click at [1125, 438] on main "SEO | "Search Engine SEO | "Search Engine Optimization" | "Search Optimization"…" at bounding box center [754, 505] width 1041 height 4707
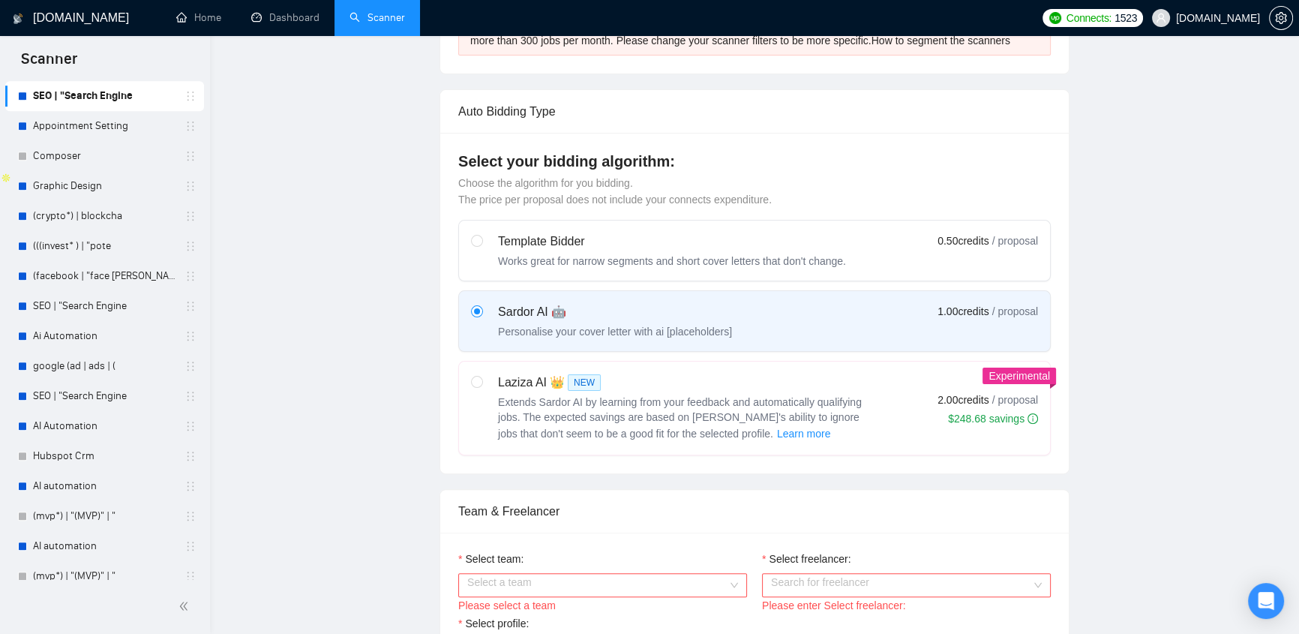
scroll to position [0, 0]
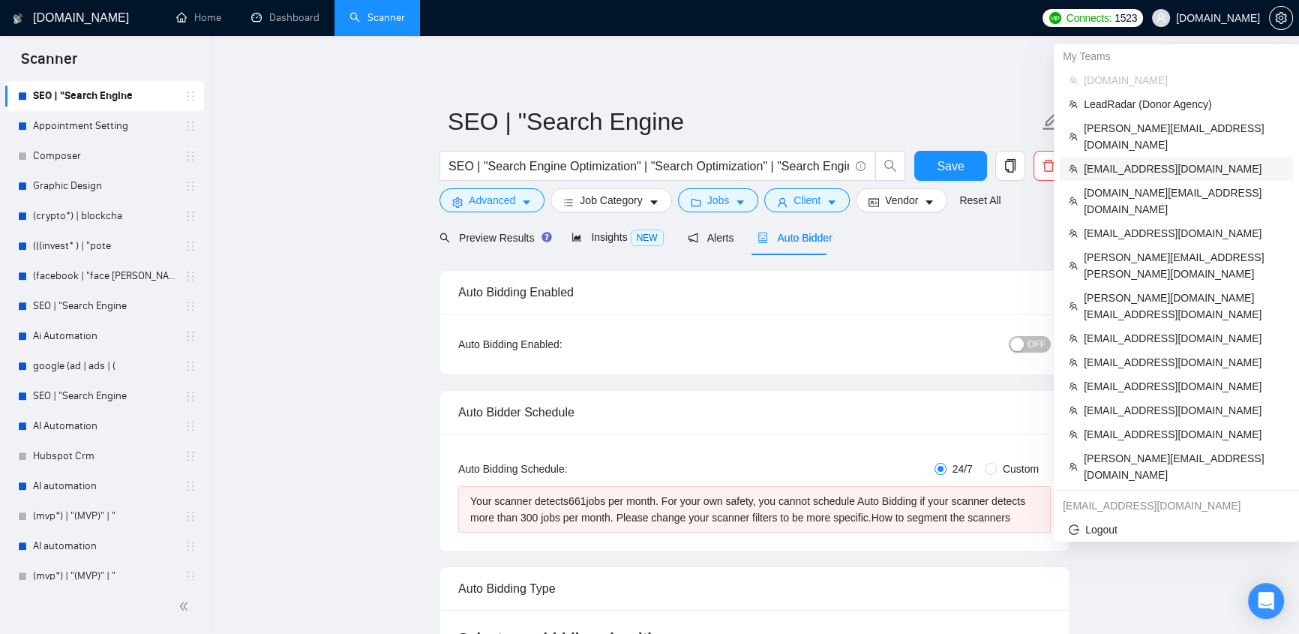
click at [1171, 160] on span "[EMAIL_ADDRESS][DOMAIN_NAME]" at bounding box center [1183, 168] width 200 height 16
